Goal: Transaction & Acquisition: Purchase product/service

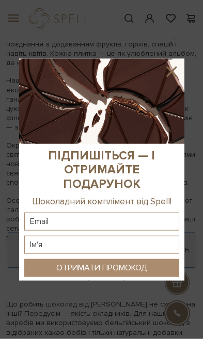
scroll to position [1434, 0]
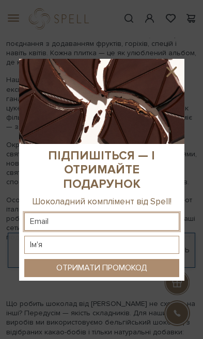
click at [140, 231] on input "text" at bounding box center [101, 222] width 155 height 18
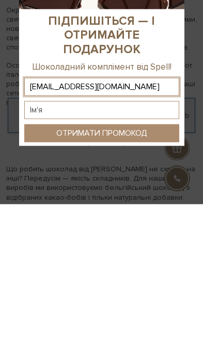
type input "[EMAIL_ADDRESS][DOMAIN_NAME]"
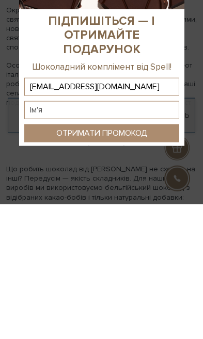
click at [42, 149] on sys-column-static at bounding box center [101, 215] width 165 height 133
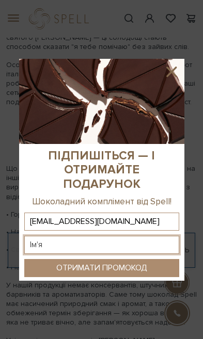
click at [46, 254] on input "text" at bounding box center [101, 245] width 155 height 18
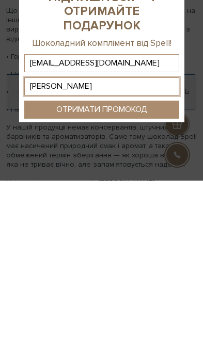
type input "[PERSON_NAME]"
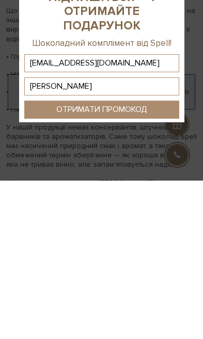
click at [144, 259] on button "ОТРИМАТИ ПРОМОКОД" at bounding box center [101, 268] width 155 height 18
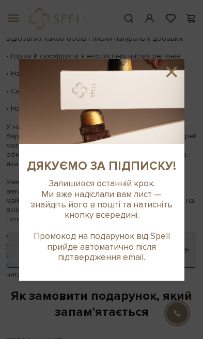
click at [145, 215] on div "Залишився останній крок. ​​Ми вже надіслали вам лист — знайдіть його в пошті та…" at bounding box center [101, 220] width 155 height 84
click at [170, 80] on icon at bounding box center [172, 72] width 18 height 18
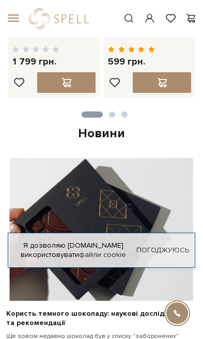
scroll to position [296, 0]
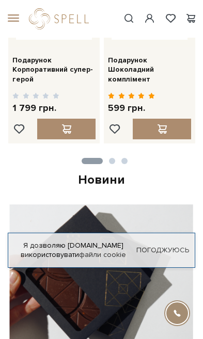
click at [20, 10] on div "#набір цукерок #печиво #подарунок" at bounding box center [101, 19] width 203 height 38
click at [24, 8] on div at bounding box center [61, 18] width 77 height 21
click at [16, 18] on span at bounding box center [11, 18] width 10 height 9
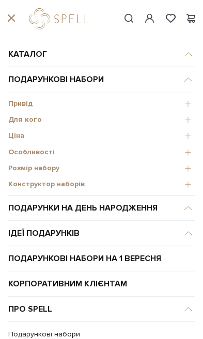
click at [62, 165] on span "Розмір набору" at bounding box center [101, 168] width 186 height 9
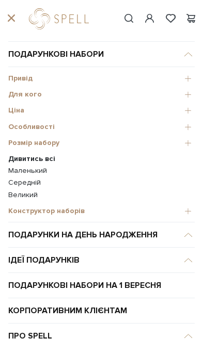
scroll to position [28, 0]
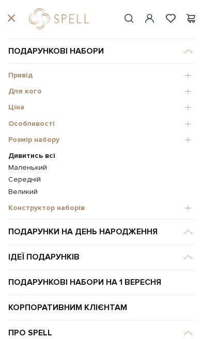
click at [44, 180] on link "Середній" at bounding box center [101, 179] width 186 height 9
